Goal: Information Seeking & Learning: Find contact information

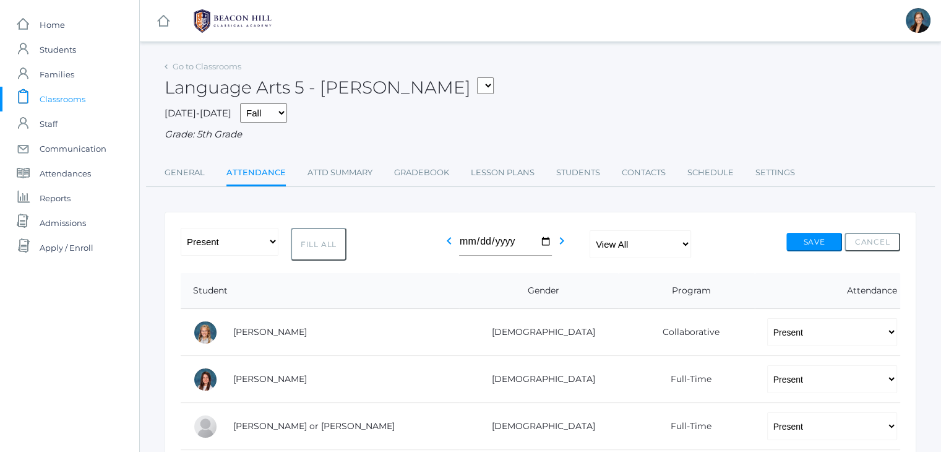
drag, startPoint x: 0, startPoint y: 0, endPoint x: 477, endPoint y: 129, distance: 494.2
click at [477, 129] on div "Grade: 5th Grade" at bounding box center [541, 134] width 752 height 14
click at [51, 102] on span "Classrooms" at bounding box center [63, 99] width 46 height 25
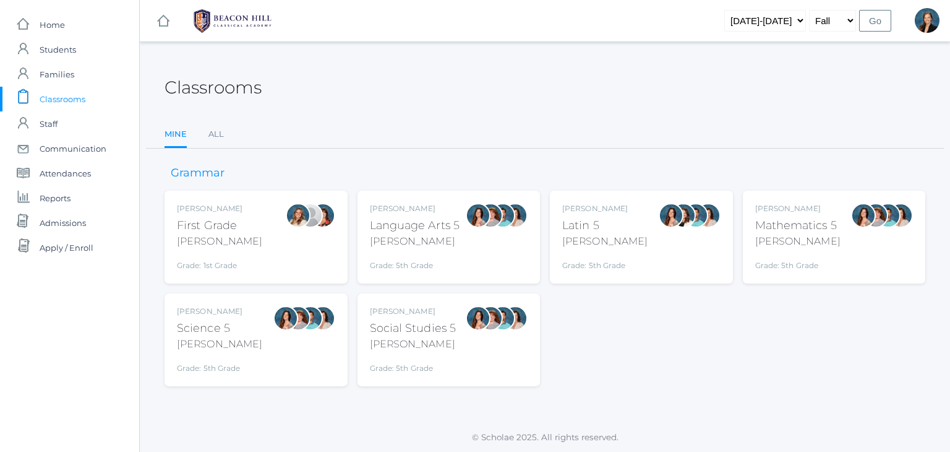
click at [416, 90] on div "Classrooms" at bounding box center [545, 81] width 761 height 46
click at [213, 134] on link "All" at bounding box center [215, 134] width 15 height 25
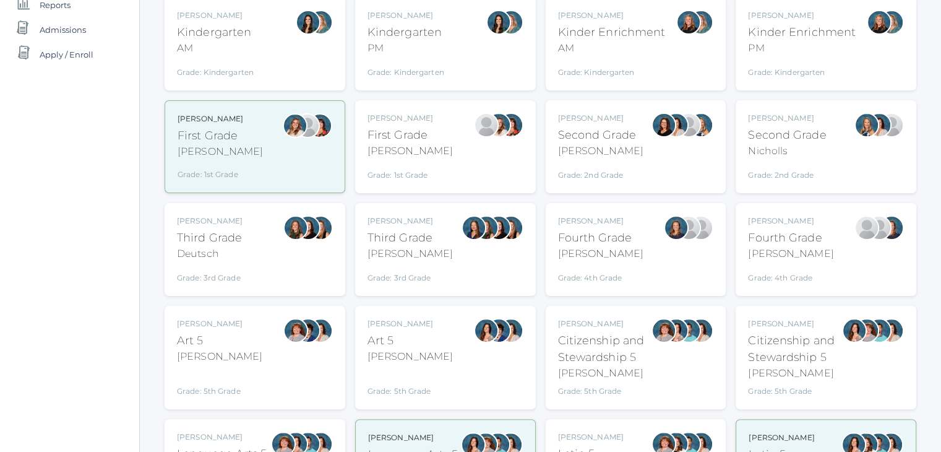
scroll to position [173, 0]
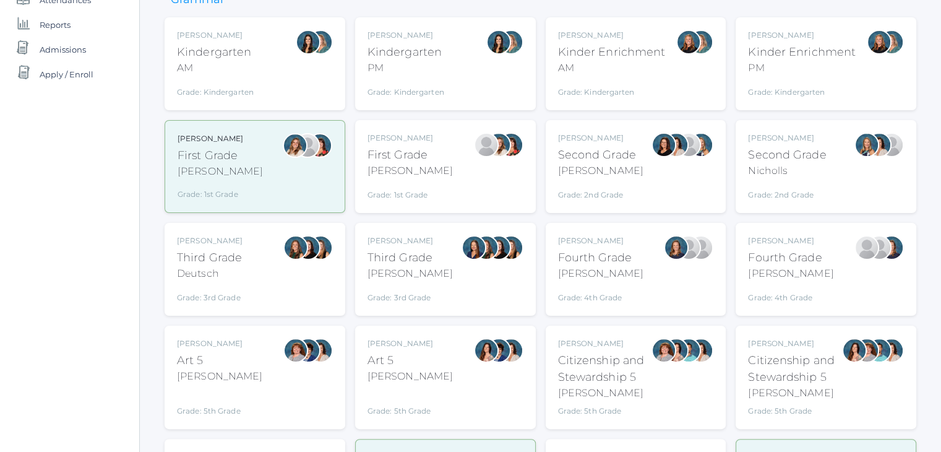
click at [399, 71] on div "PM" at bounding box center [405, 68] width 77 height 15
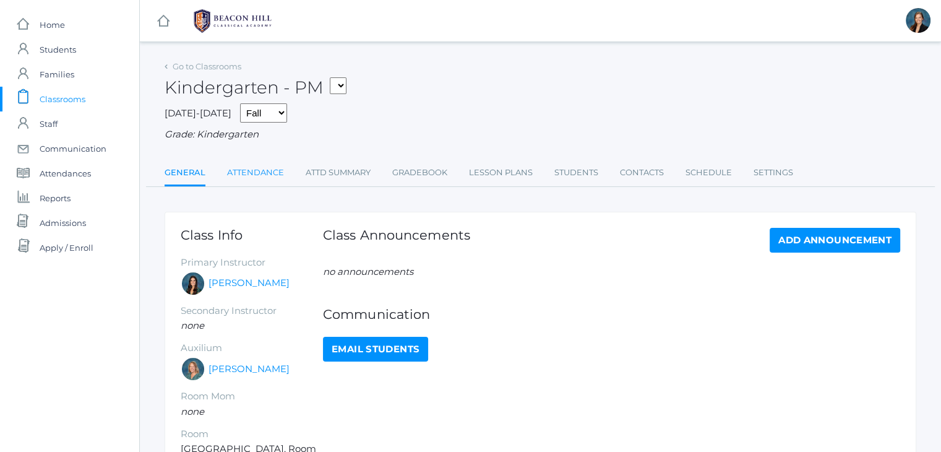
click at [272, 179] on link "Attendance" at bounding box center [255, 172] width 57 height 25
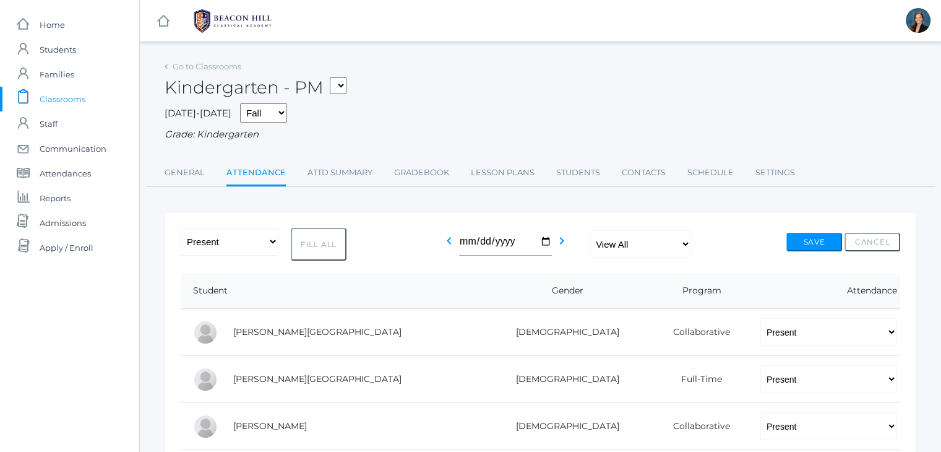
click at [67, 100] on span "Classrooms" at bounding box center [63, 99] width 46 height 25
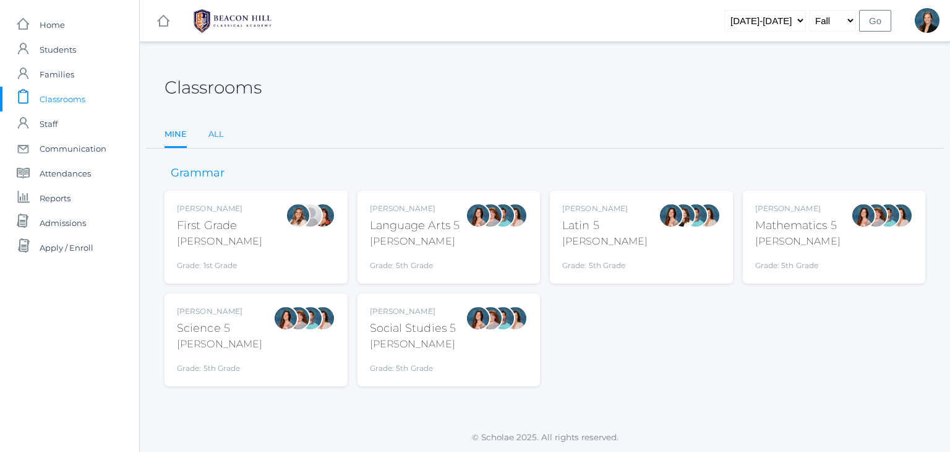
click at [212, 134] on link "All" at bounding box center [215, 134] width 15 height 25
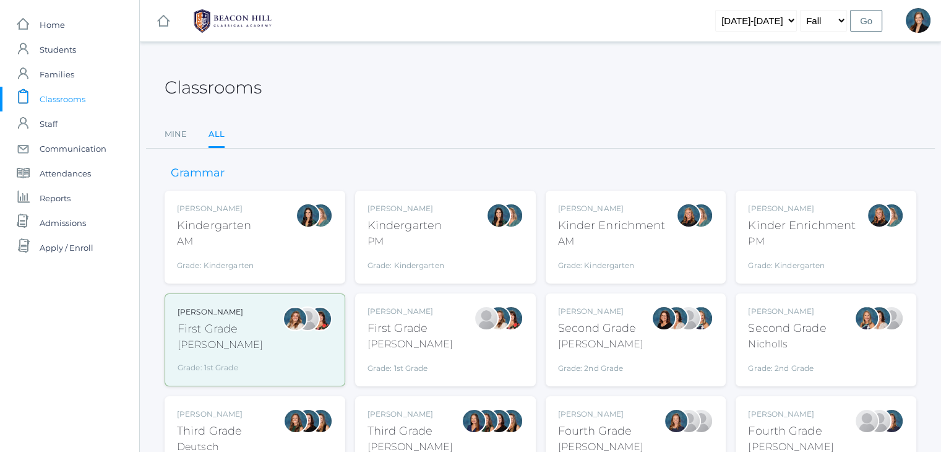
click at [793, 234] on div "PM" at bounding box center [802, 241] width 108 height 15
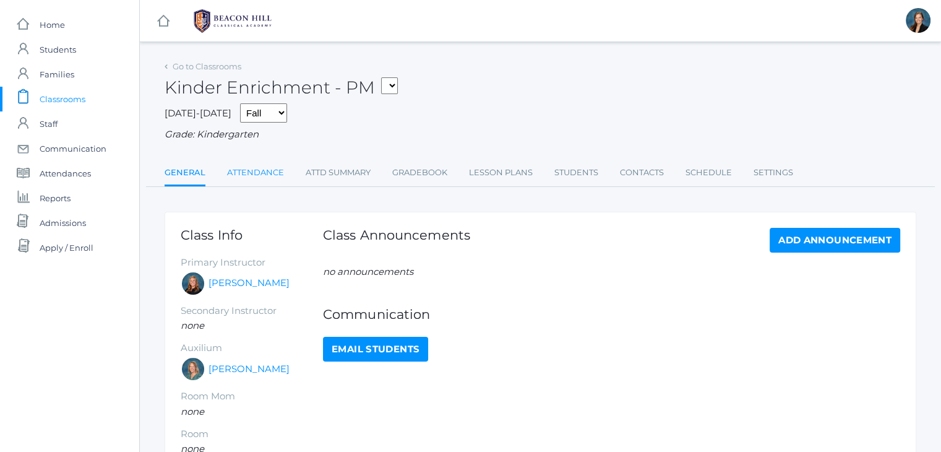
click at [244, 166] on link "Attendance" at bounding box center [255, 172] width 57 height 25
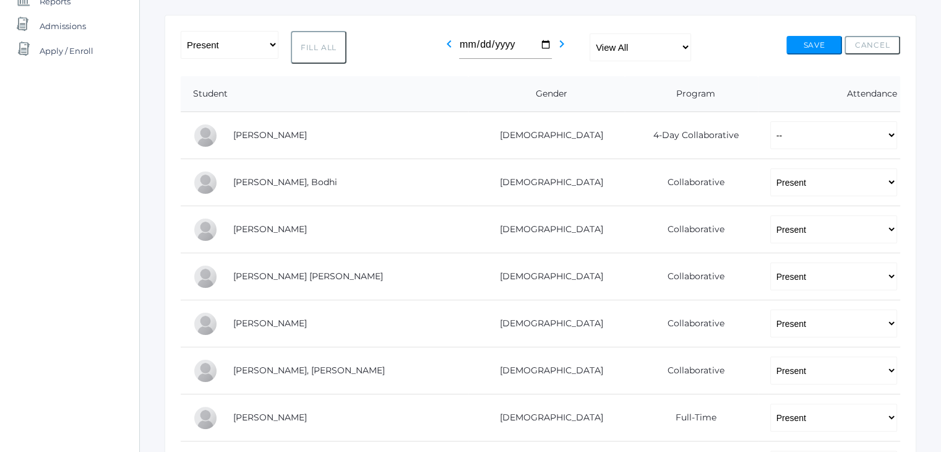
scroll to position [196, 0]
click at [244, 166] on td "[PERSON_NAME], Bodhi" at bounding box center [344, 183] width 247 height 47
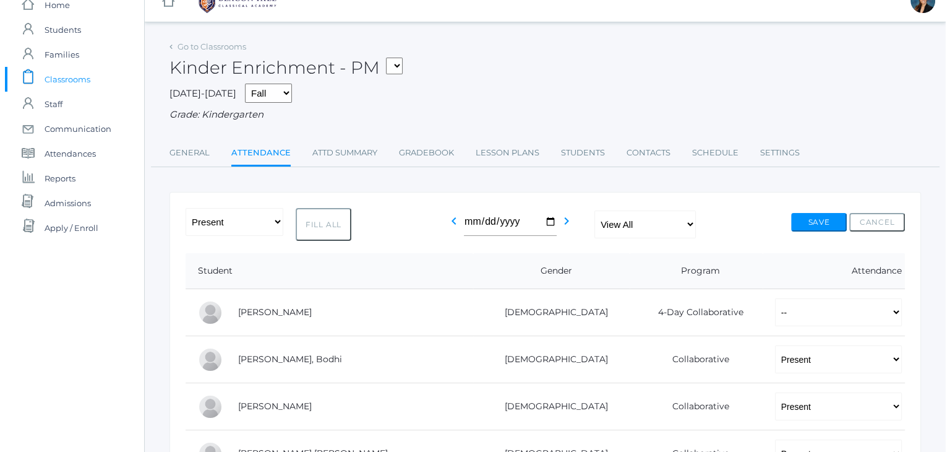
scroll to position [0, 0]
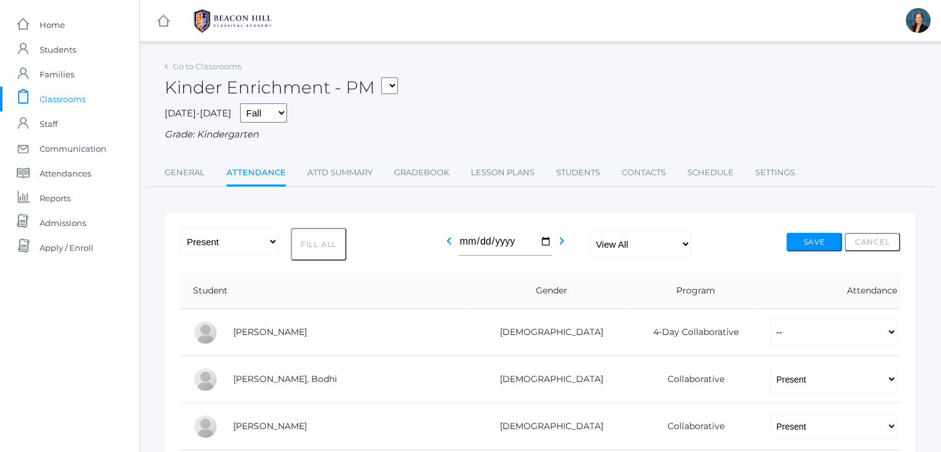
click at [244, 166] on link "Attendance" at bounding box center [255, 173] width 59 height 27
click at [54, 47] on span "Students" at bounding box center [58, 49] width 36 height 25
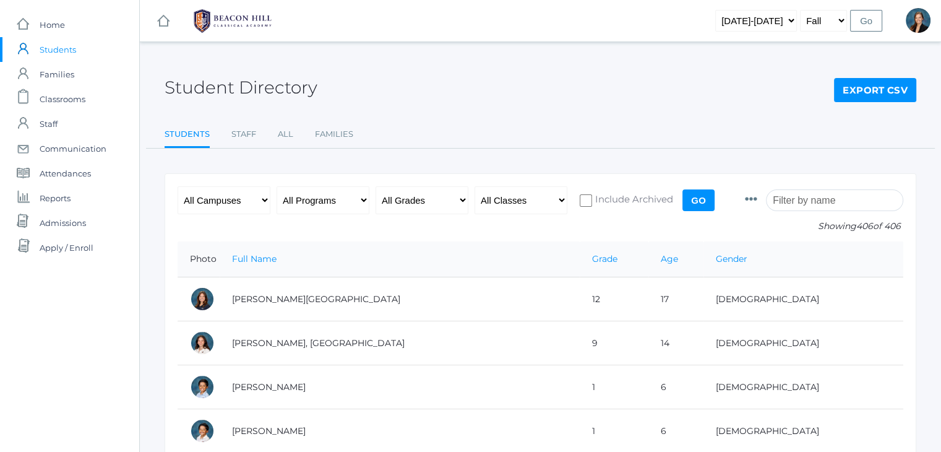
click at [833, 201] on input "search" at bounding box center [834, 200] width 137 height 22
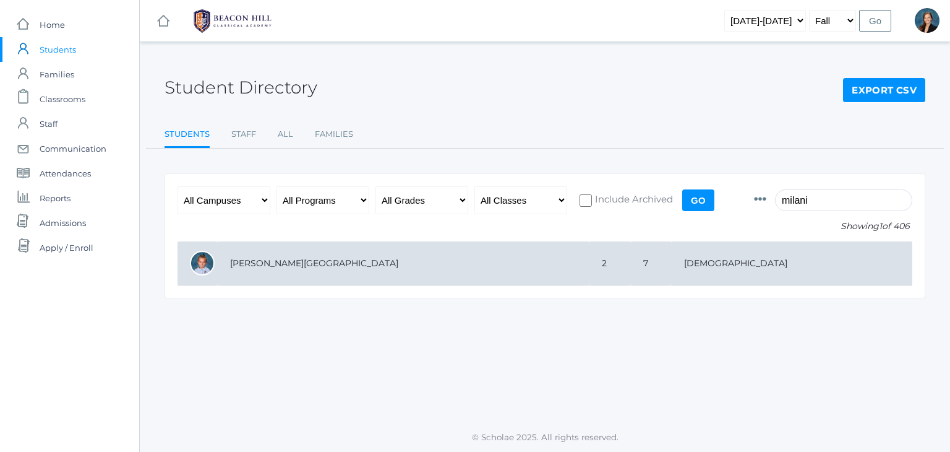
type input "milani"
click at [286, 269] on td "[PERSON_NAME][GEOGRAPHIC_DATA]" at bounding box center [404, 263] width 372 height 44
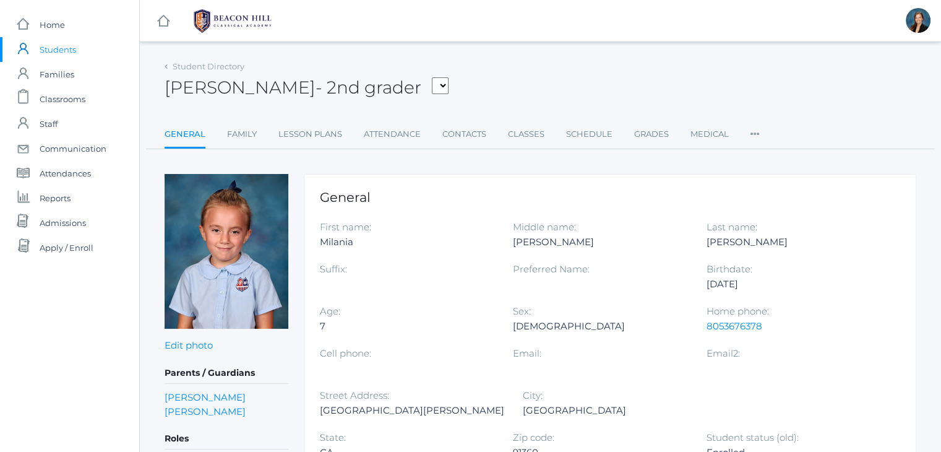
click at [586, 86] on div "Milania deDomenico - 2nd grader Adams, Jack Albanese, Elle Benson, Alexandra Bi…" at bounding box center [541, 81] width 752 height 46
click at [562, 61] on div "Milania deDomenico - 2nd grader Adams, Jack Albanese, Elle Benson, Alexandra Bi…" at bounding box center [541, 81] width 752 height 46
click at [571, 67] on div "Milania deDomenico - 2nd grader Adams, Jack Albanese, Elle Benson, Alexandra Bi…" at bounding box center [541, 81] width 752 height 46
click at [244, 130] on link "Family" at bounding box center [242, 134] width 30 height 25
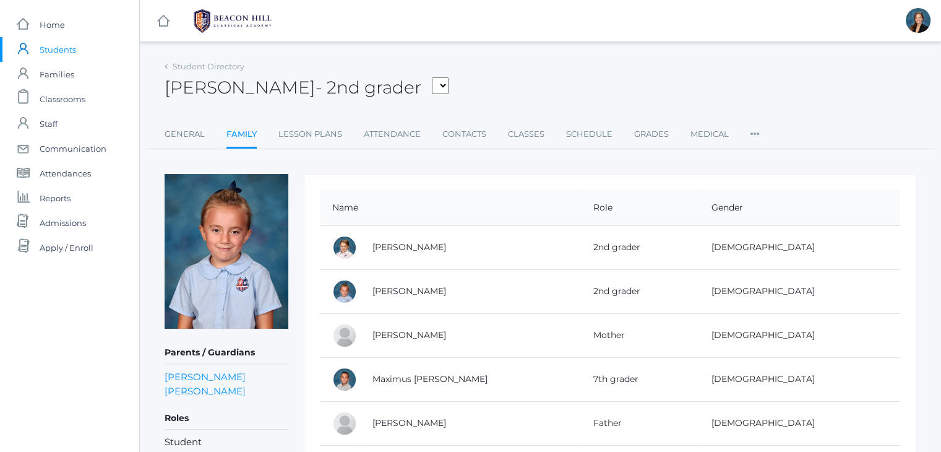
click at [575, 114] on div "Student Directory Milania deDomenico - 2nd grader Adams, Jack Albanese, Elle Be…" at bounding box center [541, 104] width 752 height 92
click at [393, 251] on link "Audriana deDomenico" at bounding box center [409, 246] width 74 height 11
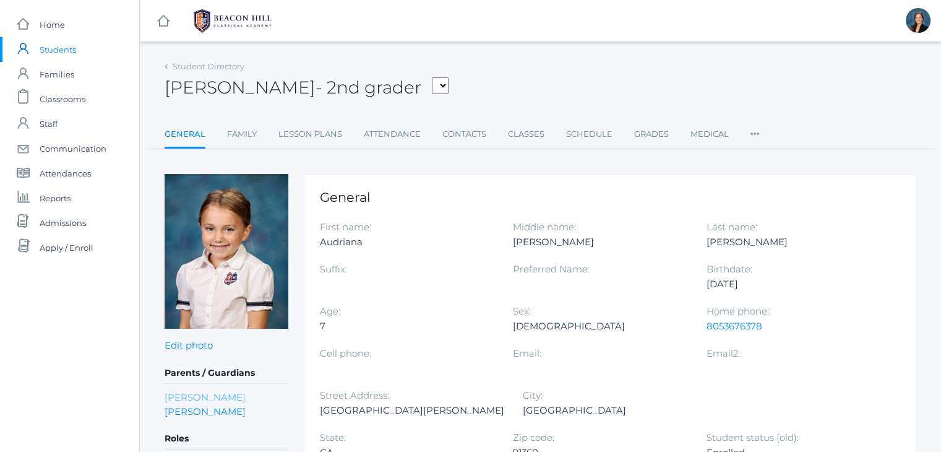
click at [197, 394] on link "Sophia deDomenico" at bounding box center [205, 397] width 81 height 14
